Goal: Use online tool/utility: Utilize a website feature to perform a specific function

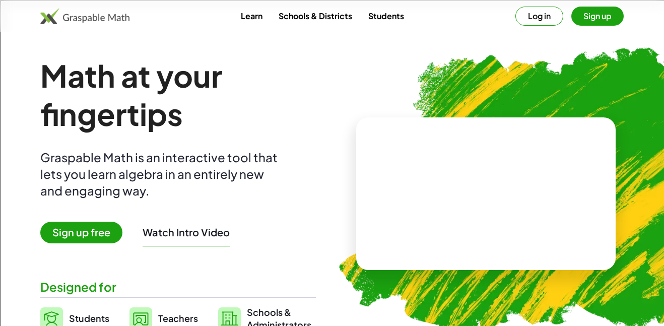
click at [530, 28] on div "Learn Schools & Districts Students Log in Sign up" at bounding box center [332, 16] width 664 height 32
click at [535, 17] on button "Log in" at bounding box center [540, 16] width 48 height 19
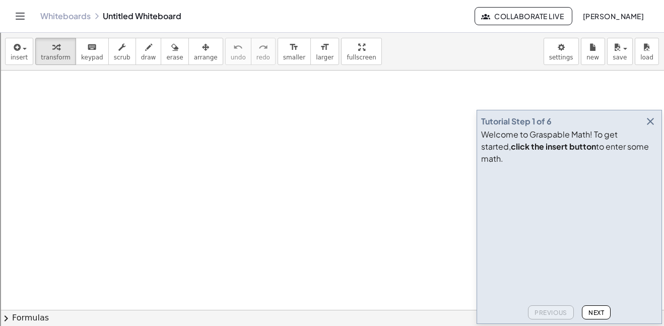
click at [598, 314] on span "Next" at bounding box center [597, 313] width 16 height 8
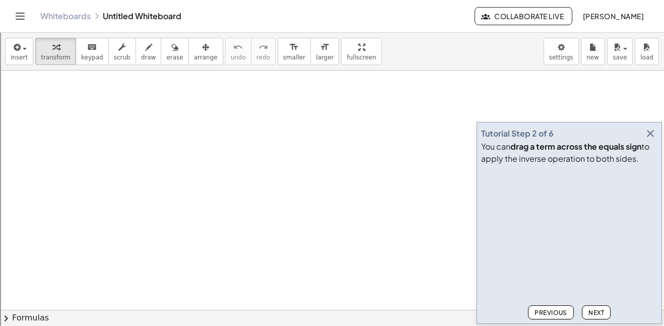
click at [596, 314] on span "Next" at bounding box center [597, 313] width 16 height 8
click at [596, 313] on span "Next" at bounding box center [597, 313] width 16 height 8
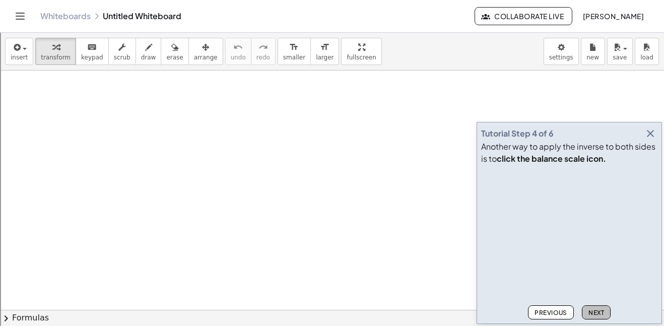
click at [596, 313] on span "Next" at bounding box center [597, 313] width 16 height 8
click at [596, 312] on span "Next" at bounding box center [597, 313] width 16 height 8
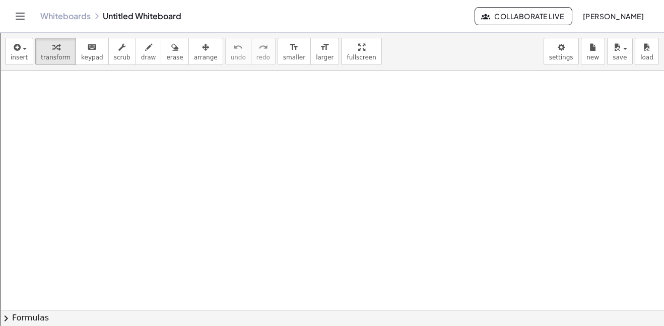
click at [495, 20] on span "Collaborate Live" at bounding box center [523, 16] width 81 height 9
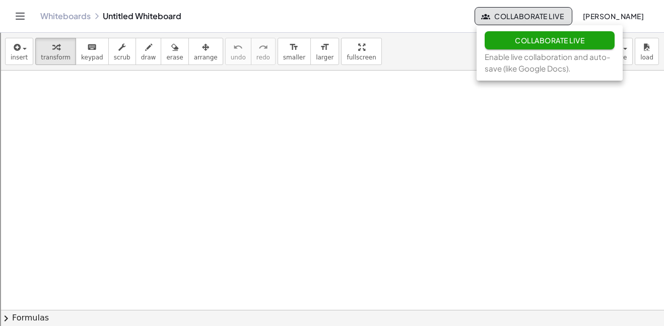
click at [543, 40] on span "Collaborate Live" at bounding box center [550, 40] width 70 height 9
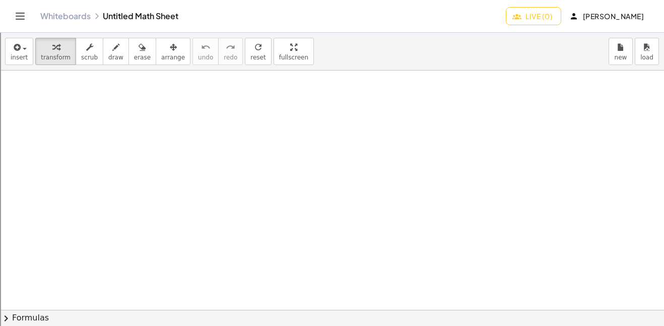
click at [144, 120] on div at bounding box center [332, 310] width 664 height 479
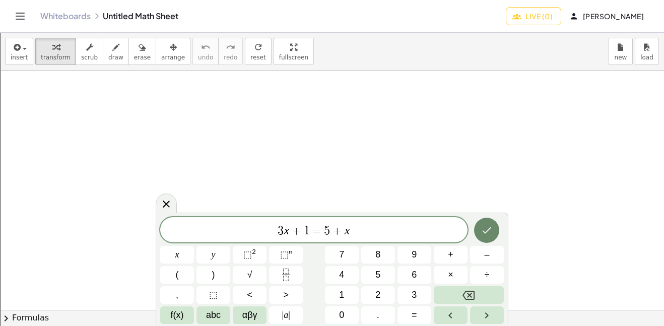
click at [485, 227] on icon "Done" at bounding box center [487, 230] width 12 height 12
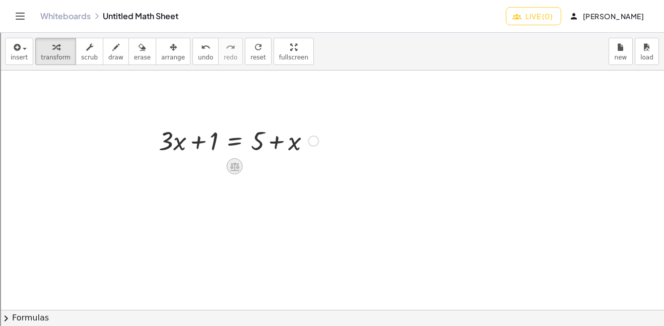
click at [236, 164] on icon at bounding box center [234, 166] width 11 height 11
click at [197, 167] on span "+" at bounding box center [195, 166] width 6 height 15
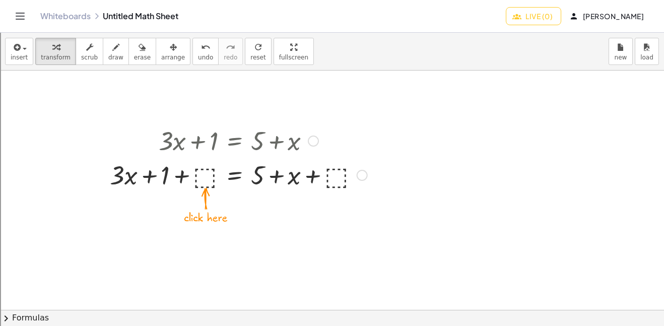
click at [205, 179] on div at bounding box center [239, 174] width 268 height 34
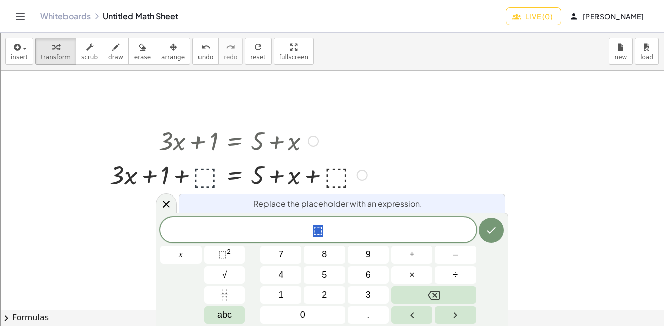
scroll to position [1, 0]
click at [327, 260] on button "8" at bounding box center [324, 255] width 41 height 18
click at [490, 233] on icon "Done" at bounding box center [491, 230] width 12 height 12
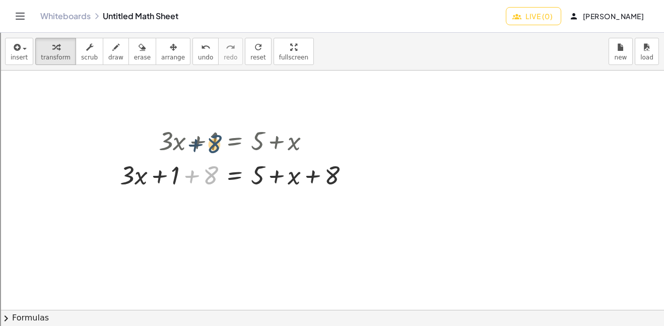
drag, startPoint x: 213, startPoint y: 173, endPoint x: 217, endPoint y: 141, distance: 32.5
drag, startPoint x: 213, startPoint y: 140, endPoint x: 213, endPoint y: 168, distance: 27.7
click at [234, 141] on div "+ · 3 · x + 1 = + 5 + x + · 3 · x + 1 + ⬚ = + 5 + x + ⬚ + · 3 · x + 1 = + 5 + x…" at bounding box center [234, 141] width 0 height 0
drag, startPoint x: 213, startPoint y: 168, endPoint x: 180, endPoint y: 171, distance: 33.0
click at [180, 171] on div at bounding box center [238, 174] width 247 height 34
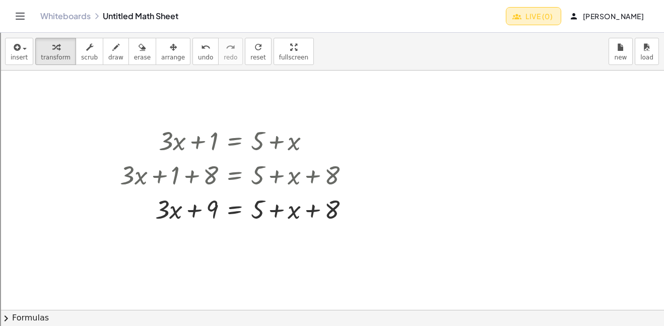
click at [533, 16] on span "Live (0)" at bounding box center [534, 16] width 38 height 9
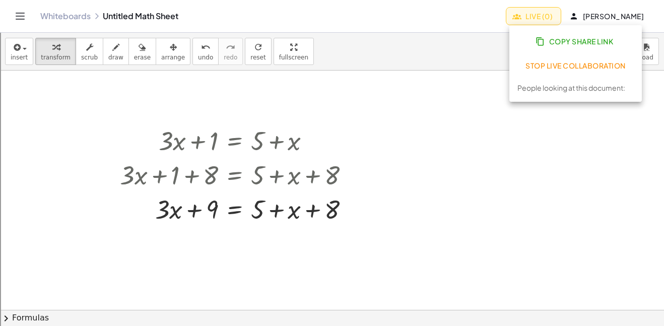
click at [532, 91] on div "People looking at this document:" at bounding box center [572, 87] width 108 height 11
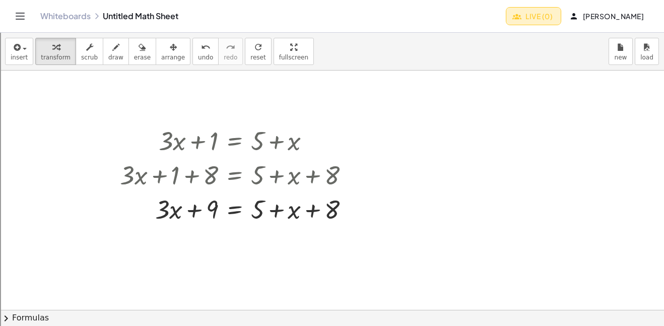
click at [518, 17] on icon "button" at bounding box center [517, 16] width 9 height 9
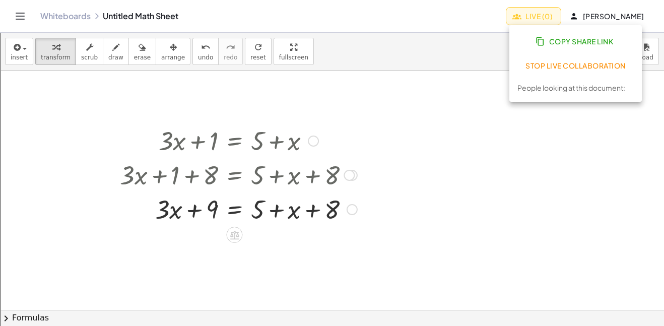
click at [248, 124] on div at bounding box center [238, 140] width 247 height 34
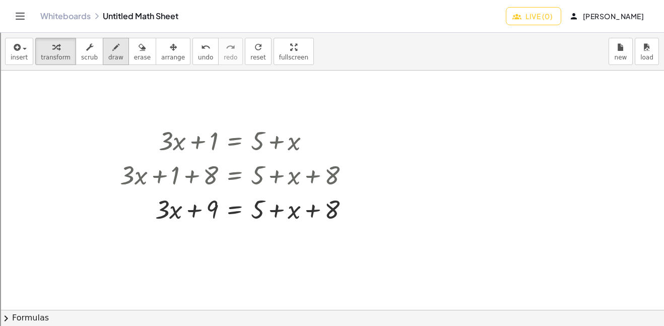
click at [109, 56] on span "draw" at bounding box center [115, 57] width 15 height 7
drag, startPoint x: 299, startPoint y: 84, endPoint x: 342, endPoint y: 124, distance: 58.5
click at [342, 124] on div at bounding box center [332, 310] width 664 height 479
drag, startPoint x: 374, startPoint y: 112, endPoint x: 383, endPoint y: 118, distance: 10.5
click at [383, 118] on div at bounding box center [332, 310] width 664 height 479
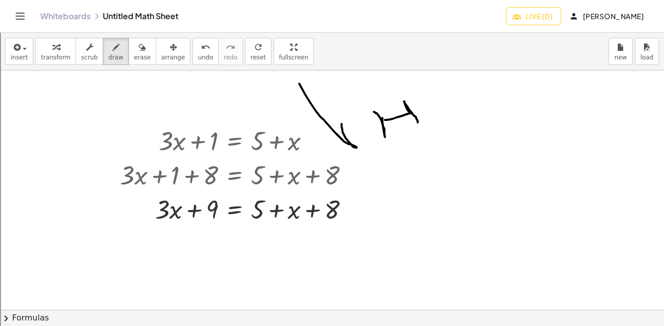
drag, startPoint x: 385, startPoint y: 120, endPoint x: 418, endPoint y: 124, distance: 33.1
click at [418, 124] on div at bounding box center [332, 310] width 664 height 479
drag, startPoint x: 388, startPoint y: 156, endPoint x: 457, endPoint y: 156, distance: 68.6
click at [457, 156] on div at bounding box center [332, 310] width 664 height 479
drag, startPoint x: 455, startPoint y: 88, endPoint x: 453, endPoint y: 119, distance: 30.8
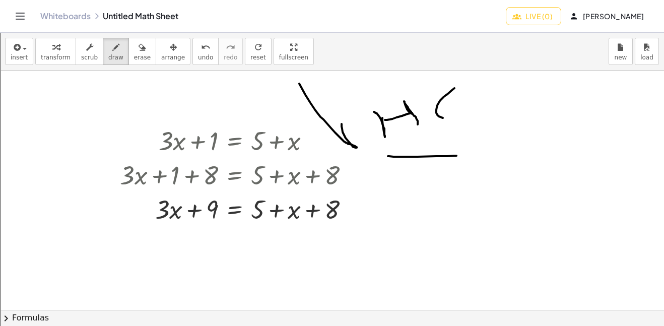
click at [453, 119] on div at bounding box center [332, 310] width 664 height 479
drag, startPoint x: 450, startPoint y: 110, endPoint x: 474, endPoint y: 140, distance: 38.3
click at [474, 140] on div at bounding box center [332, 310] width 664 height 479
drag, startPoint x: 515, startPoint y: 88, endPoint x: 535, endPoint y: 172, distance: 87.0
click at [535, 172] on div at bounding box center [332, 310] width 664 height 479
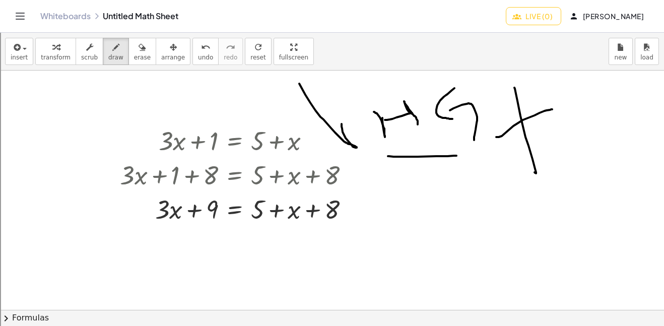
drag, startPoint x: 496, startPoint y: 137, endPoint x: 552, endPoint y: 109, distance: 62.4
click at [552, 109] on div at bounding box center [332, 310] width 664 height 479
drag, startPoint x: 568, startPoint y: 99, endPoint x: 588, endPoint y: 147, distance: 52.4
click at [588, 147] on div at bounding box center [332, 310] width 664 height 479
drag, startPoint x: 585, startPoint y: 99, endPoint x: 607, endPoint y: 143, distance: 48.7
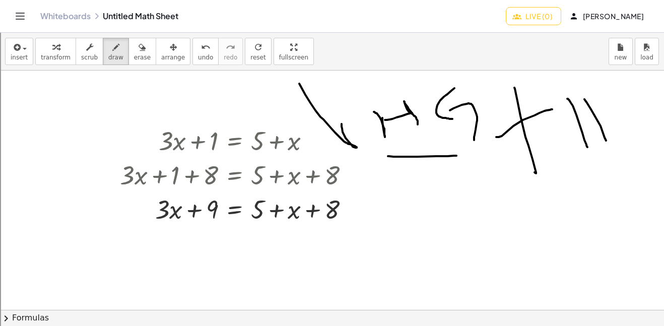
click at [607, 143] on div at bounding box center [332, 310] width 664 height 479
drag, startPoint x: 632, startPoint y: 101, endPoint x: 587, endPoint y: 164, distance: 76.9
click at [587, 164] on div at bounding box center [332, 310] width 664 height 479
